Goal: Communication & Community: Answer question/provide support

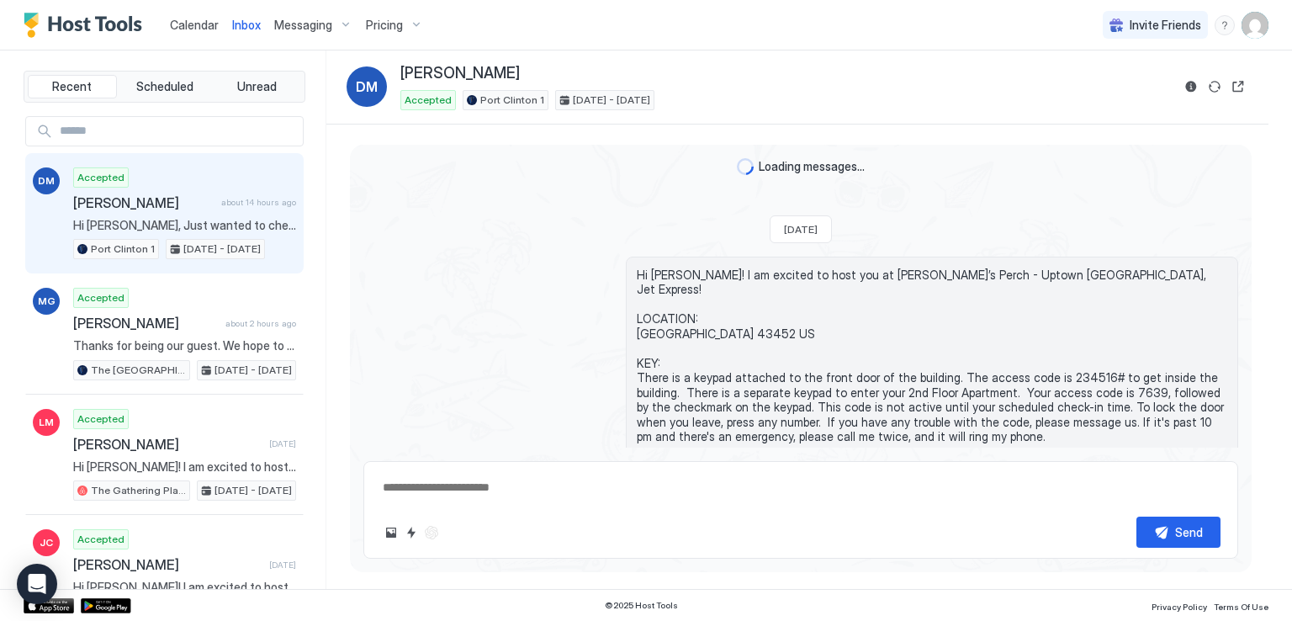
scroll to position [1855, 0]
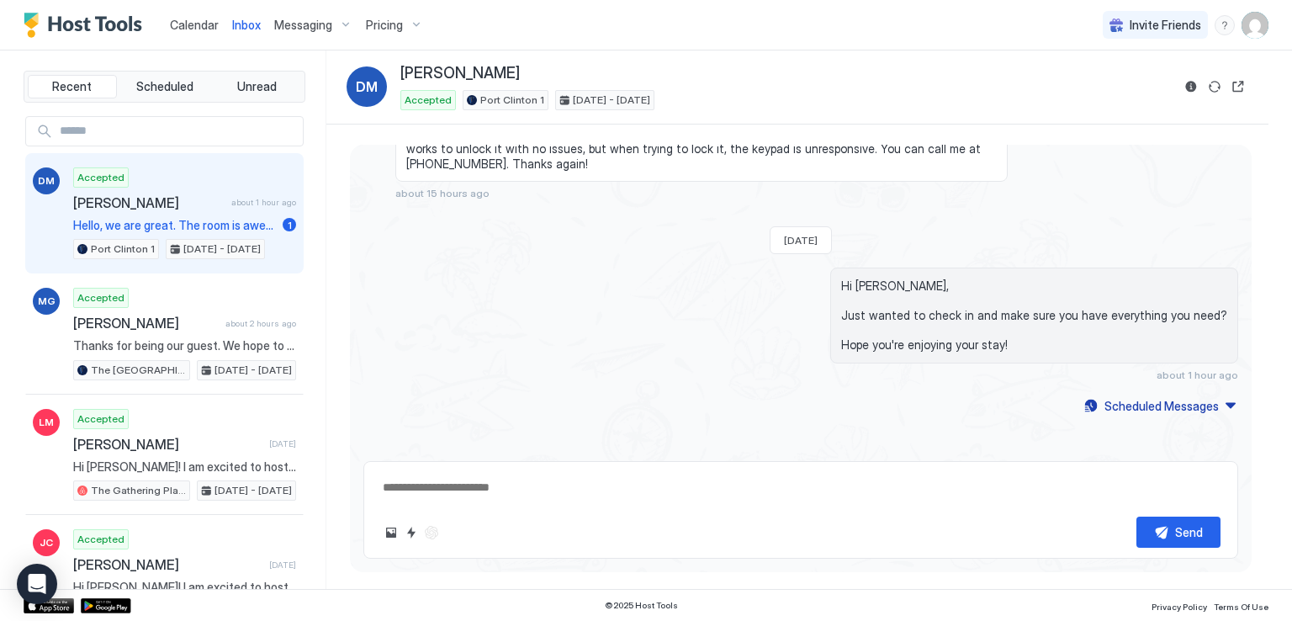
type textarea "*"
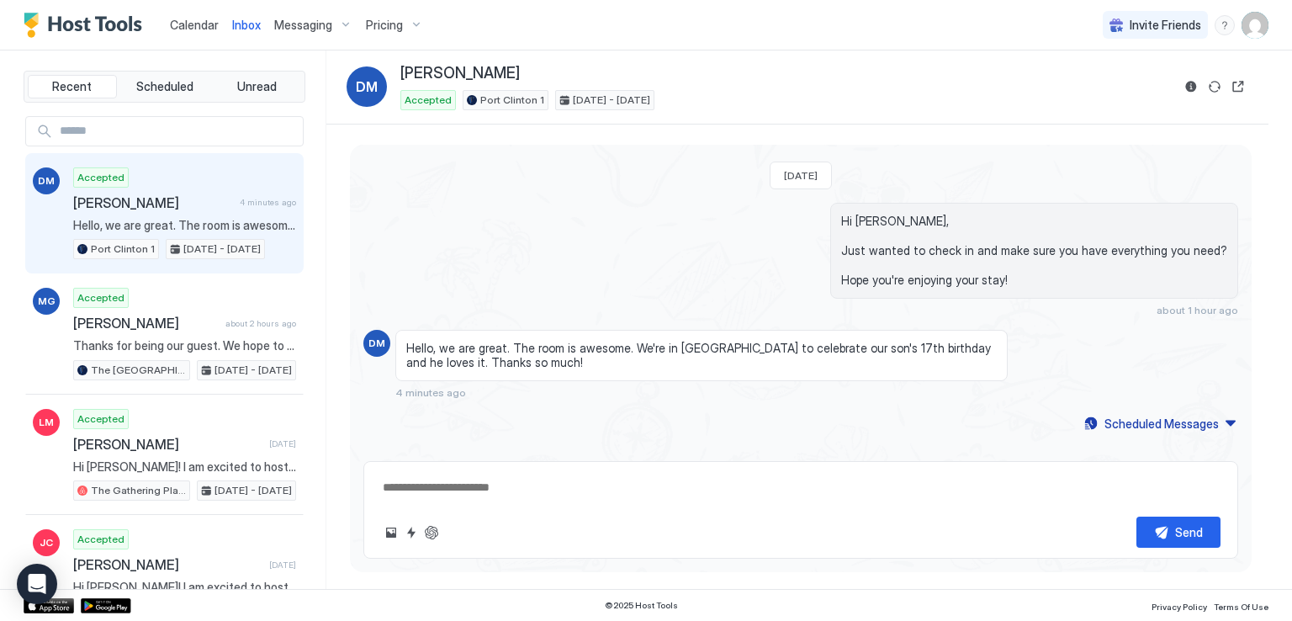
click at [188, 206] on span "[PERSON_NAME]" at bounding box center [153, 202] width 160 height 17
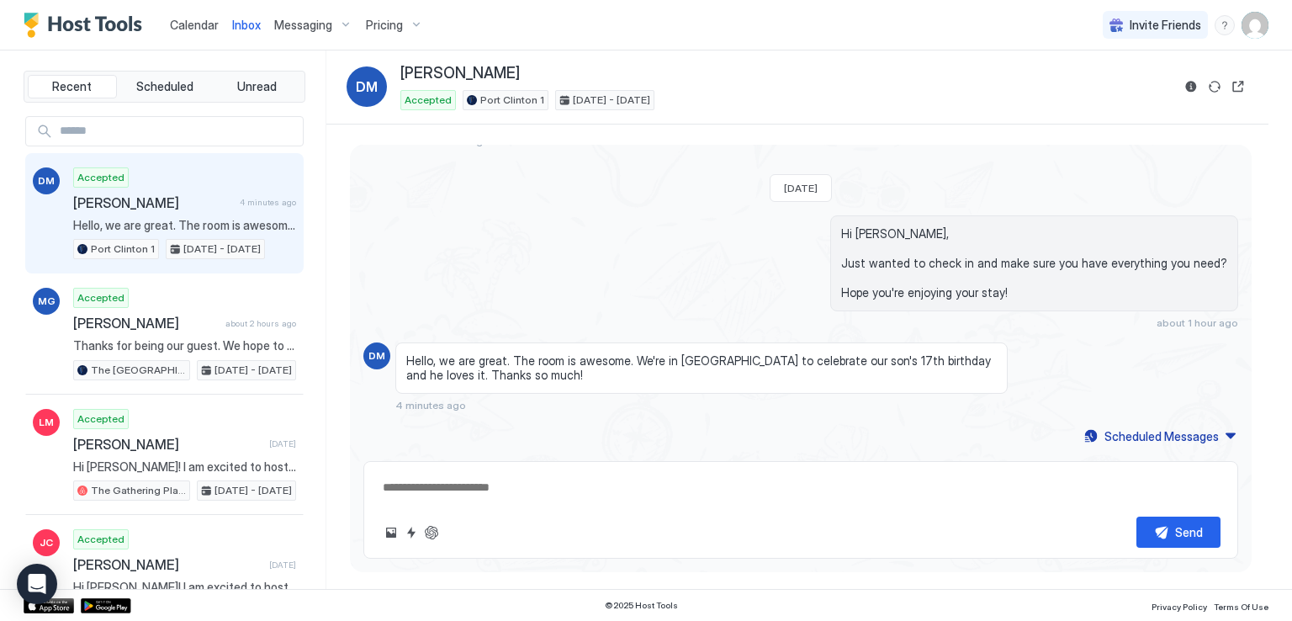
scroll to position [1919, 0]
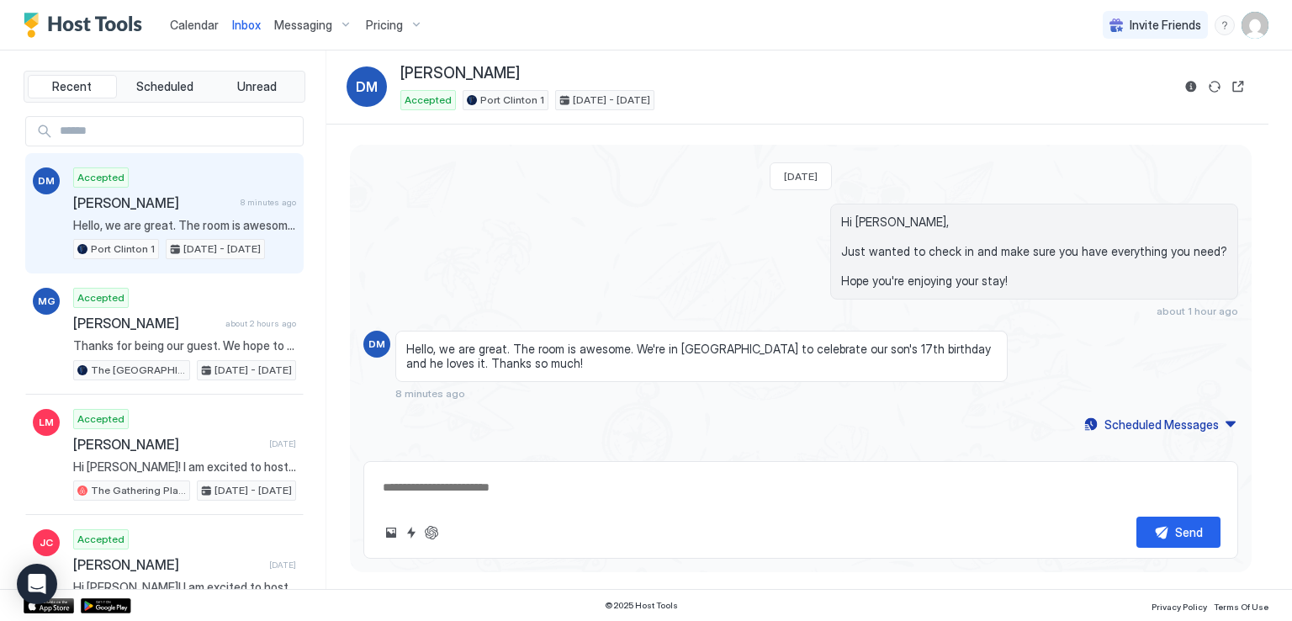
click at [539, 13] on div "Calendar Inbox Messaging Pricing Invite Friends RM" at bounding box center [646, 25] width 1292 height 50
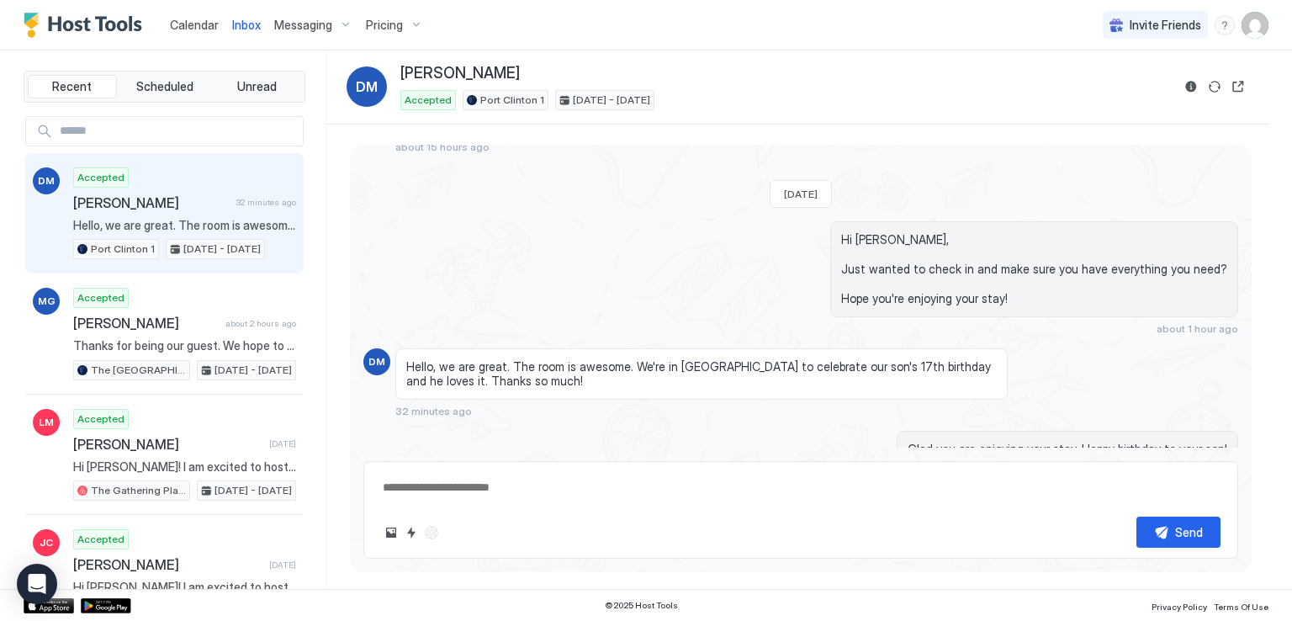
type textarea "*"
